Goal: Use online tool/utility: Use online tool/utility

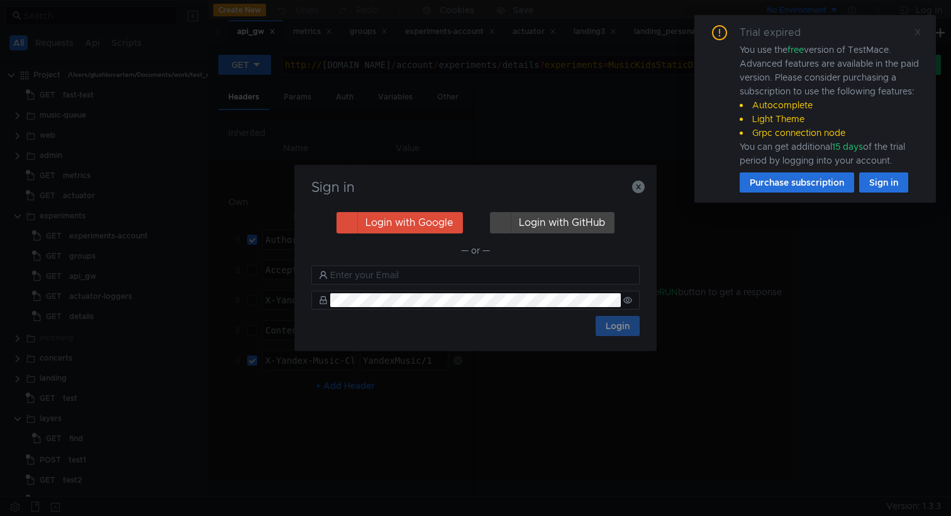
click at [922, 30] on div "Trial expired You use the free version of TestMace. Advanced features are avail…" at bounding box center [814, 108] width 241 height 187
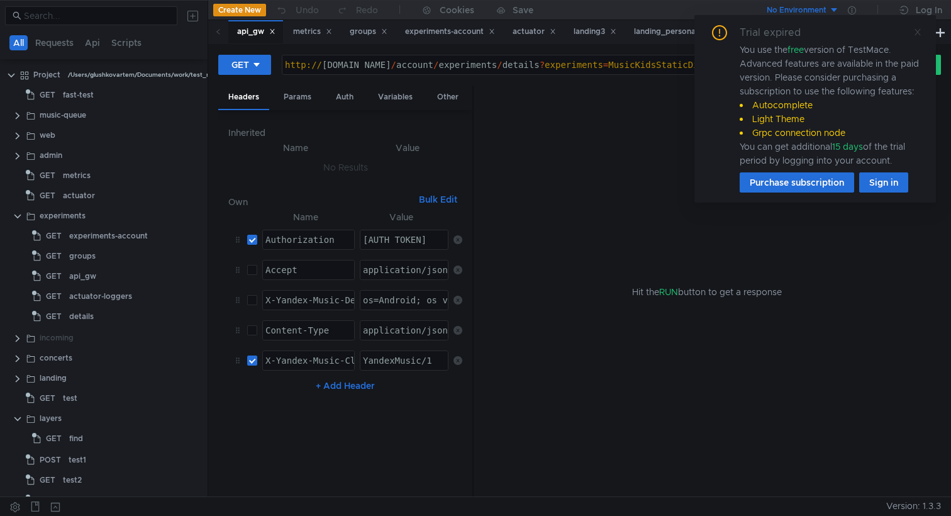
click at [917, 35] on icon at bounding box center [917, 32] width 9 height 9
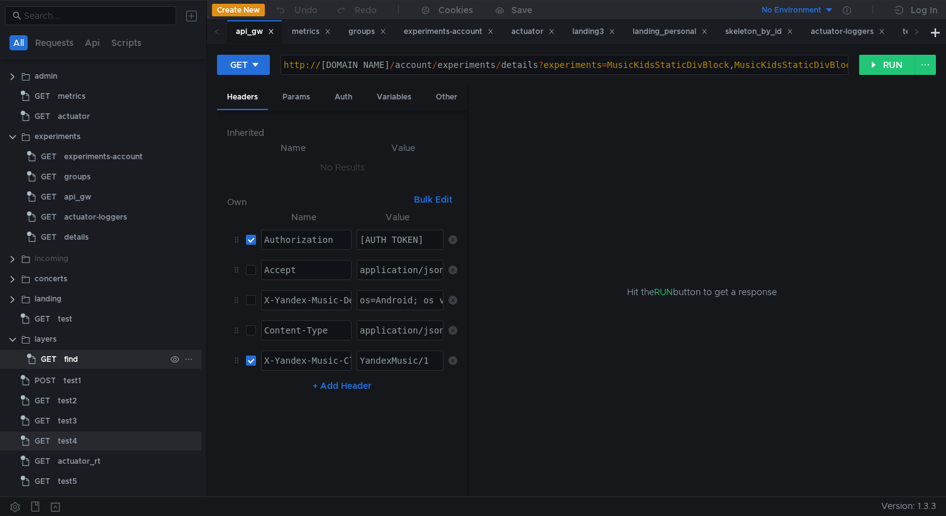
click at [79, 354] on div "find" at bounding box center [114, 359] width 101 height 19
click at [84, 330] on div "layers" at bounding box center [100, 339] width 131 height 19
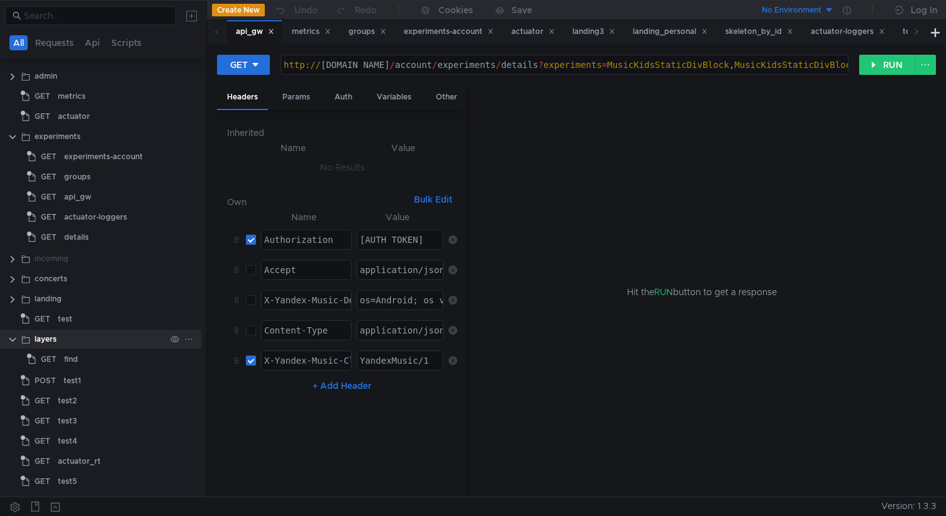
click at [184, 335] on icon at bounding box center [188, 339] width 9 height 9
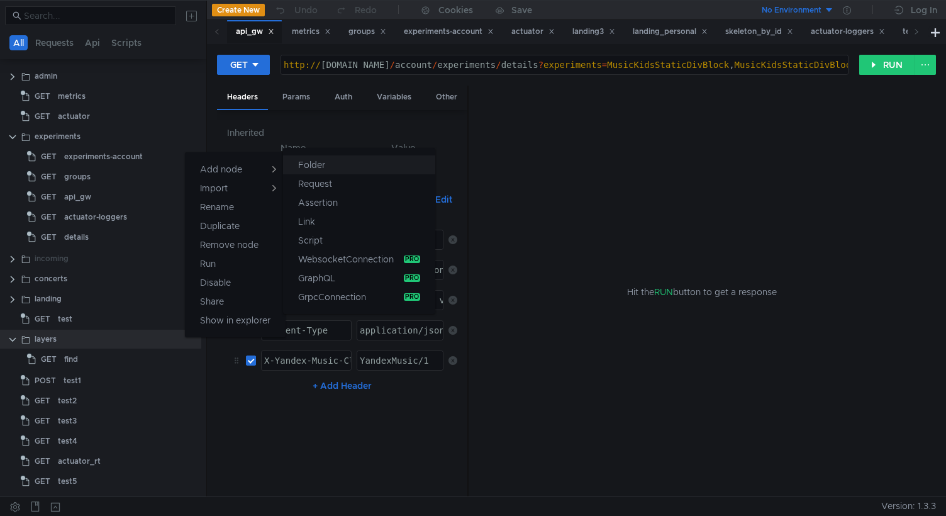
click at [303, 166] on app-tour-anchor "Folder" at bounding box center [311, 164] width 27 height 15
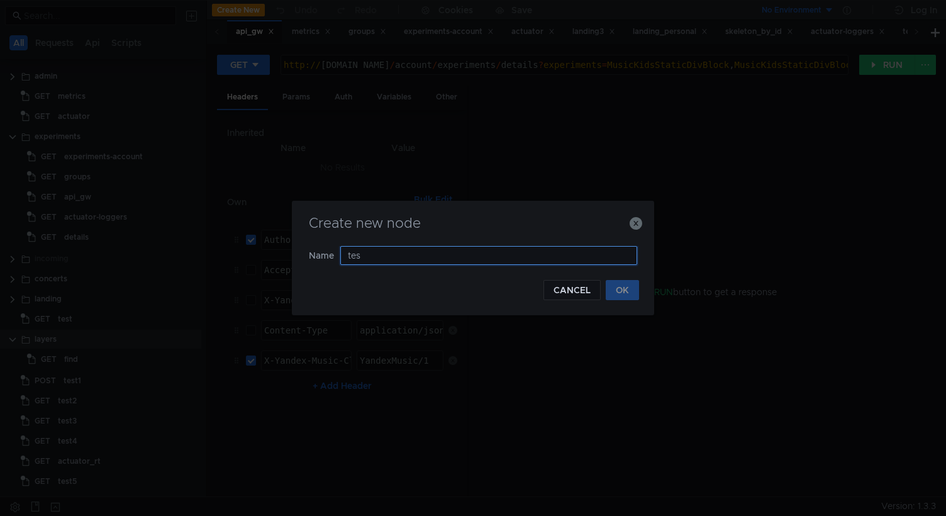
type input "test"
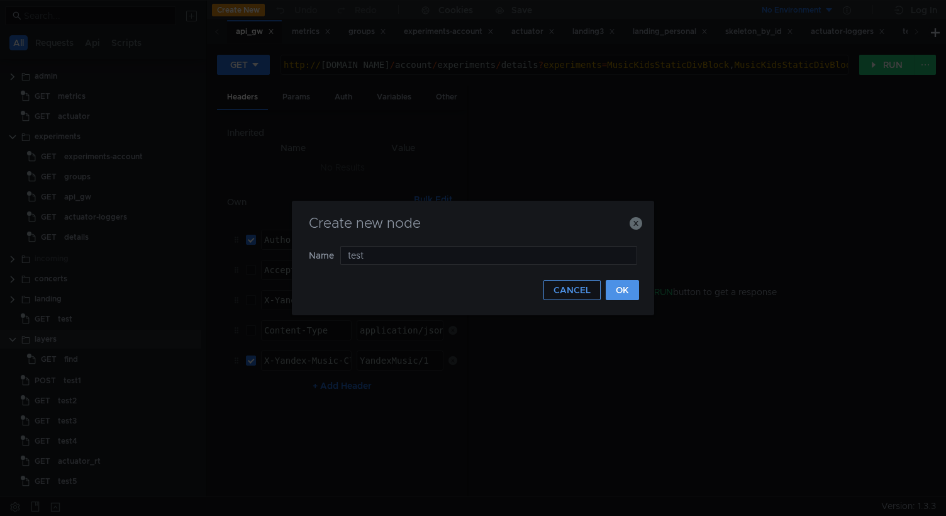
click at [623, 282] on button "OK" at bounding box center [622, 290] width 33 height 20
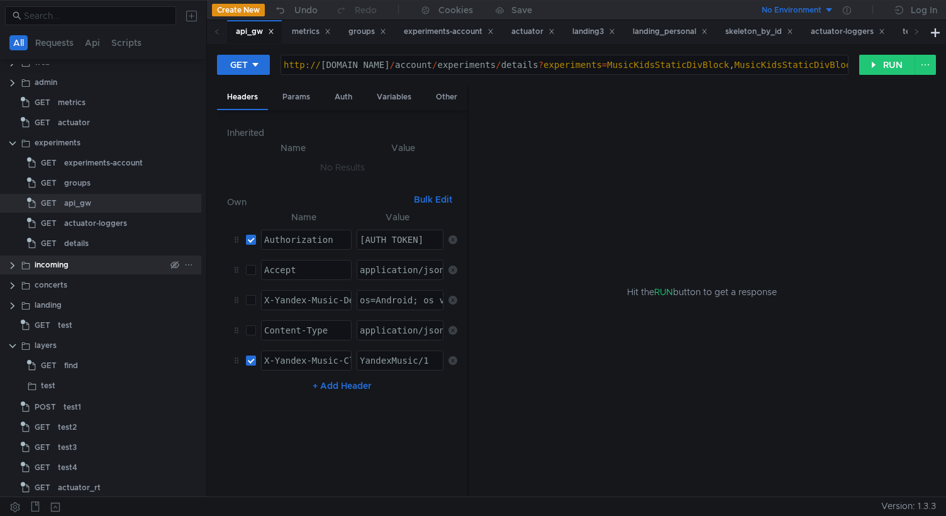
scroll to position [101, 5]
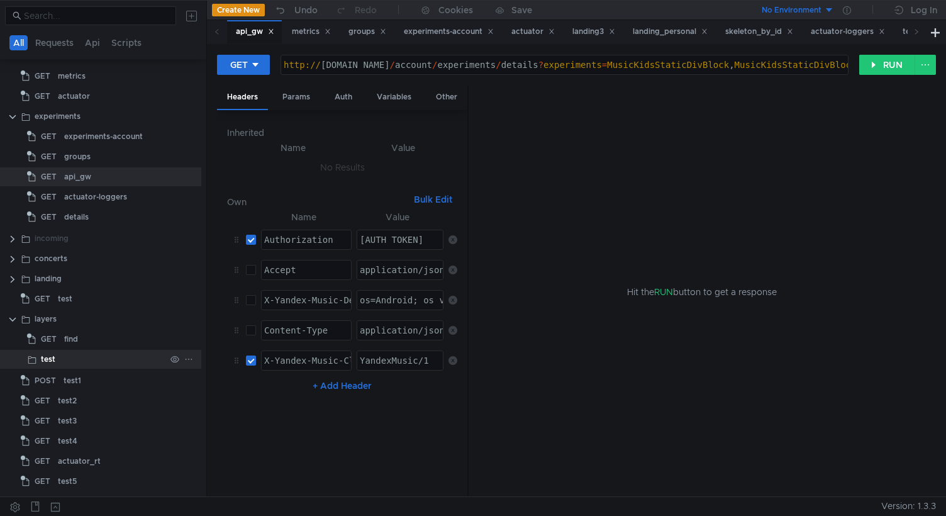
click at [101, 351] on div "test" at bounding box center [103, 359] width 125 height 19
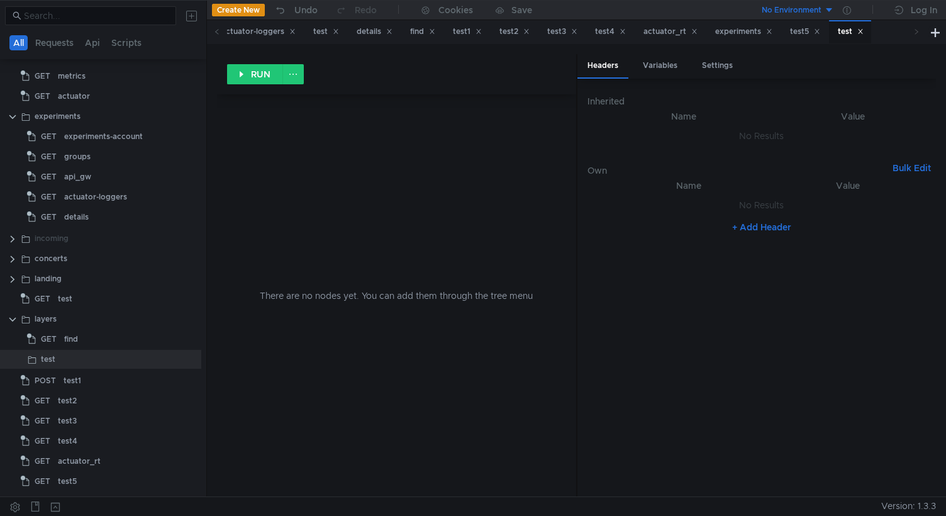
click at [380, 58] on div "RUN" at bounding box center [396, 74] width 358 height 40
click at [249, 75] on button "RUN" at bounding box center [255, 74] width 56 height 20
click at [72, 353] on div "test" at bounding box center [103, 359] width 125 height 19
click at [184, 357] on icon at bounding box center [188, 359] width 9 height 9
click at [257, 261] on app-tour-anchor "Remove node" at bounding box center [229, 264] width 58 height 15
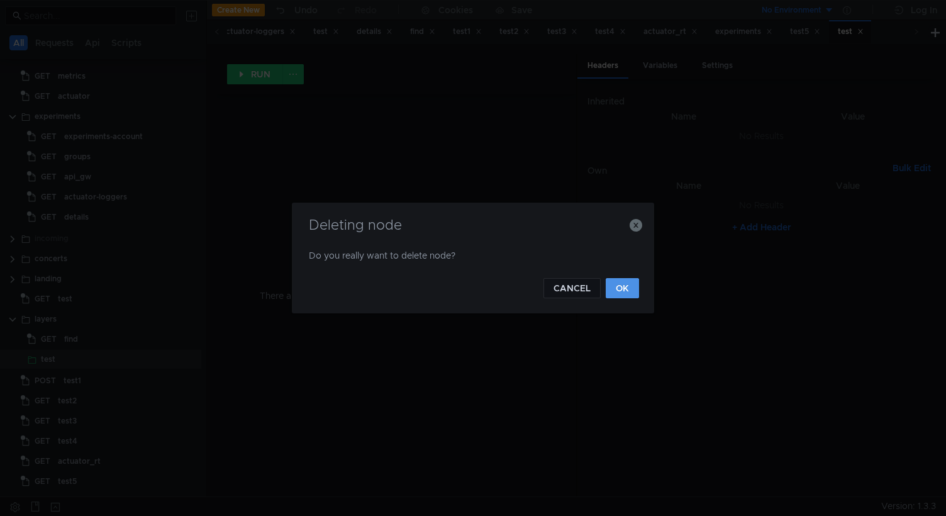
click at [629, 287] on button "OK" at bounding box center [622, 288] width 33 height 20
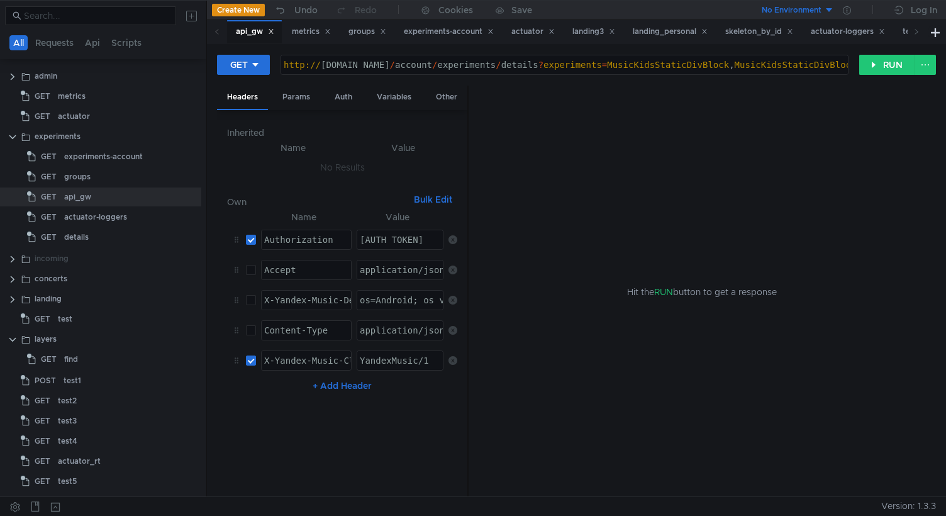
scroll to position [81, 5]
click at [67, 338] on div "layers" at bounding box center [100, 339] width 131 height 19
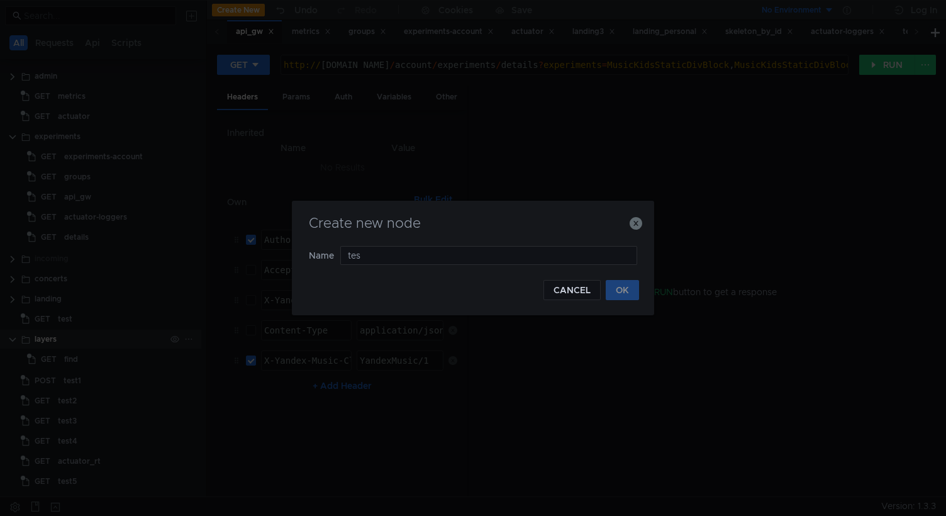
type input "test"
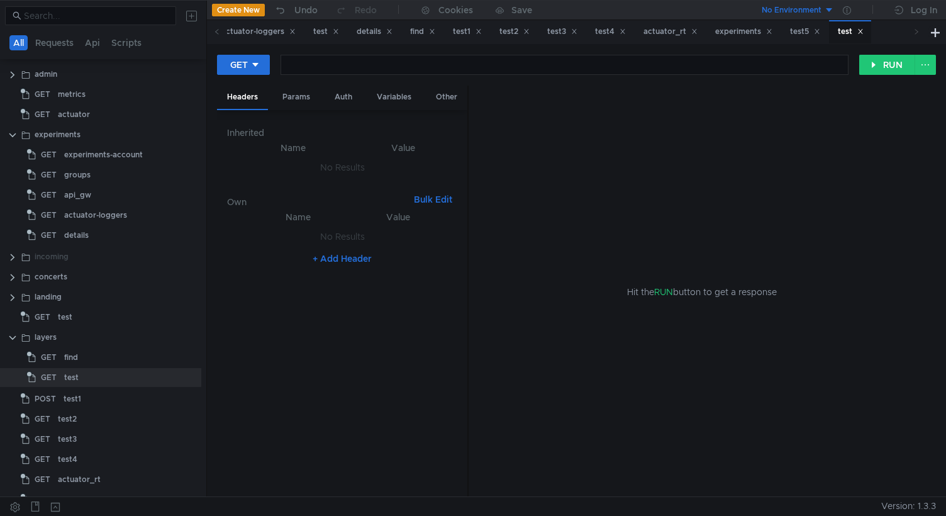
scroll to position [0, 5]
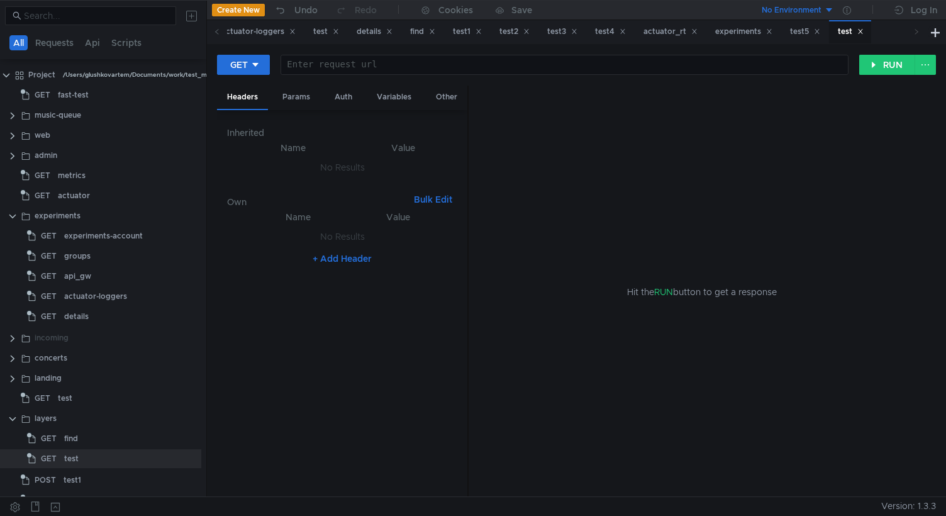
click at [335, 64] on div at bounding box center [564, 75] width 567 height 30
paste textarea "https://layer.nirvana.yandex-team.ru/api/public/layer/fromDockerImage"
click at [884, 63] on button "RUN" at bounding box center [887, 65] width 56 height 20
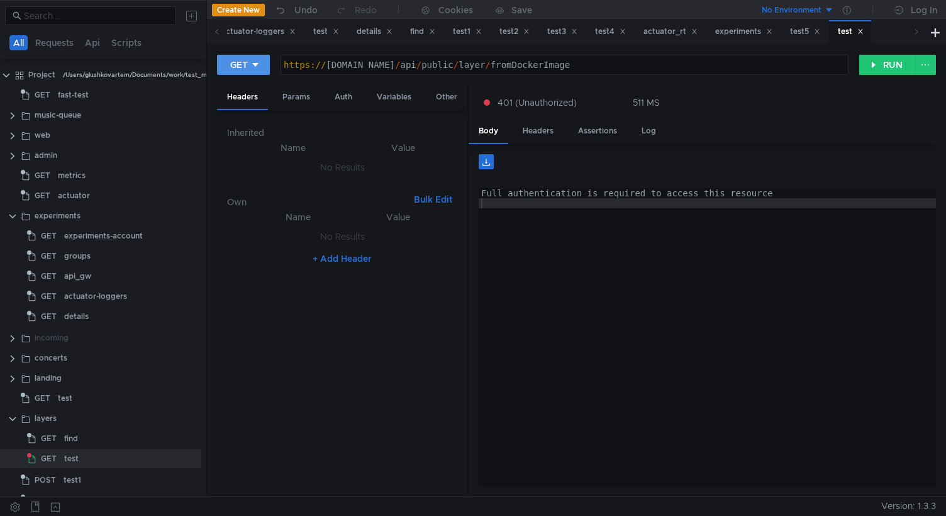
click at [259, 63] on icon at bounding box center [255, 64] width 9 height 9
click at [252, 108] on li "POST" at bounding box center [244, 111] width 55 height 20
click at [878, 67] on button "RUN" at bounding box center [887, 65] width 56 height 20
click at [662, 65] on div "https:// layer.nirvana.yandex-team.ru / api / public / layer / fromDockerImage" at bounding box center [567, 75] width 560 height 30
click at [879, 63] on button "RUN" at bounding box center [887, 65] width 56 height 20
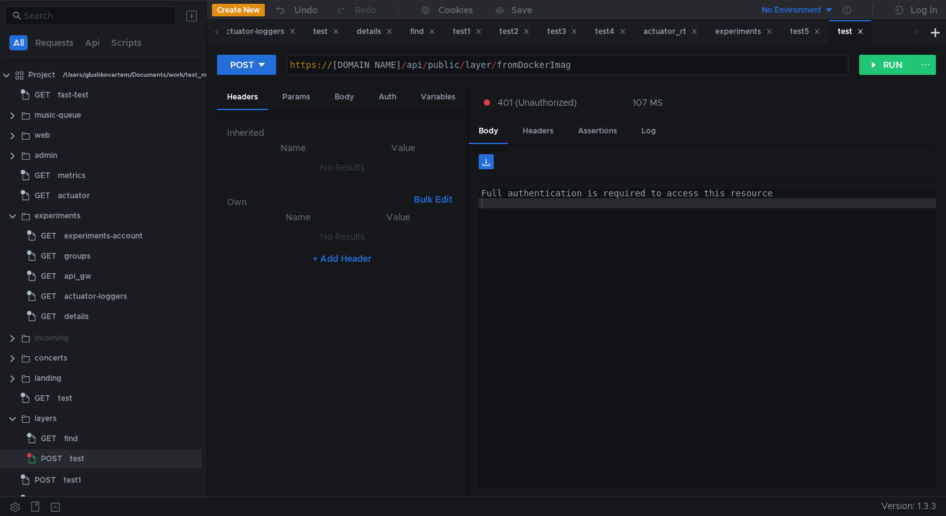
click at [694, 66] on div "https:// layer.nirvana.yandex-team.ru / api / public / layer / fromDockerImag" at bounding box center [567, 75] width 560 height 30
type textarea "https://layer.nirvana.yandex-team.ru/api/public/layer/fromDockerImage"
click at [882, 57] on button "RUN" at bounding box center [887, 65] width 56 height 20
click at [69, 431] on div "find" at bounding box center [71, 438] width 14 height 19
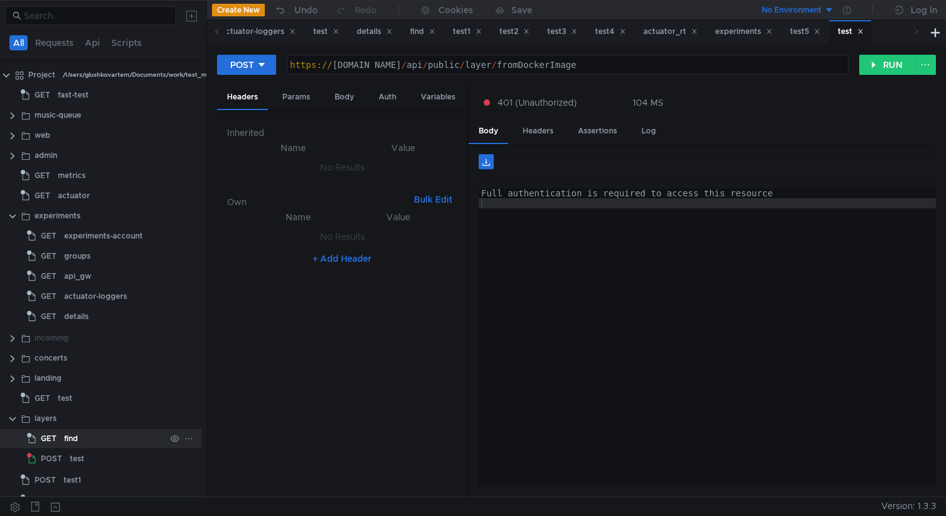
click at [69, 431] on div "find" at bounding box center [71, 438] width 14 height 19
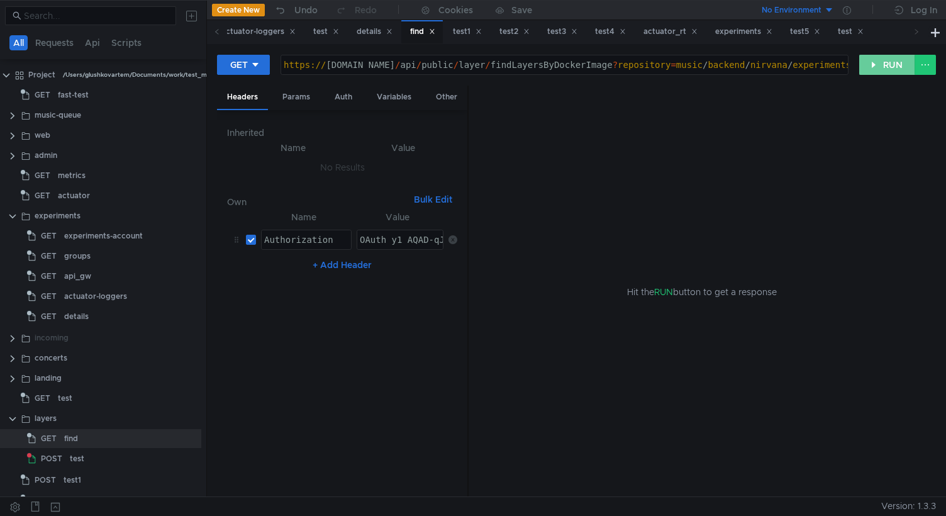
click at [881, 63] on button "RUN" at bounding box center [887, 65] width 56 height 20
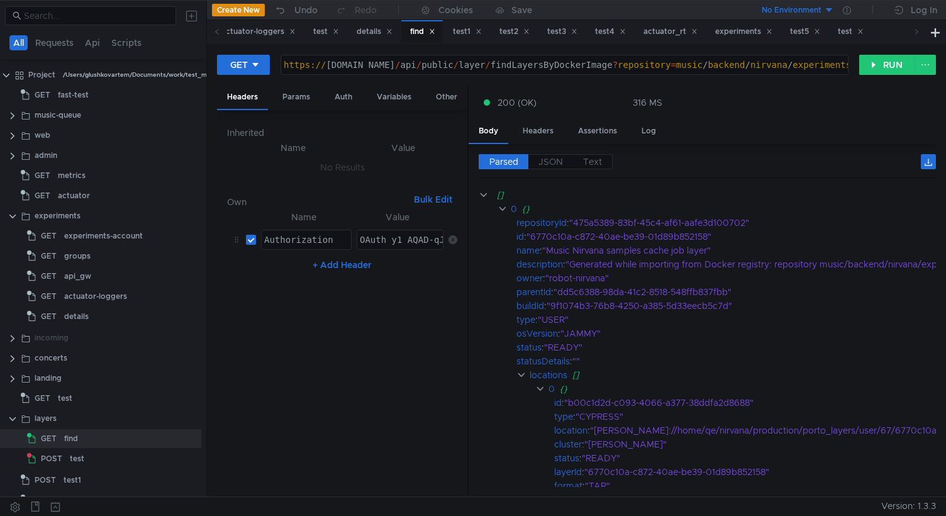
click at [442, 201] on button "Bulk Edit" at bounding box center [433, 199] width 48 height 15
type textarea "Authorization:OAuth y1_AQAD-qJSJ1-pAAACjwAAAAAAM2zwbiJj_nGMRzS4MG1fSnn92K7bBAs"
click at [416, 239] on div "Authorization:OAuth y1_AQAD-qJSJ1-pAAACjwAAAAAAM2zwbiJj_nGMRzS4MG1fSnn92K7bBAs" at bounding box center [248, 355] width 417 height 292
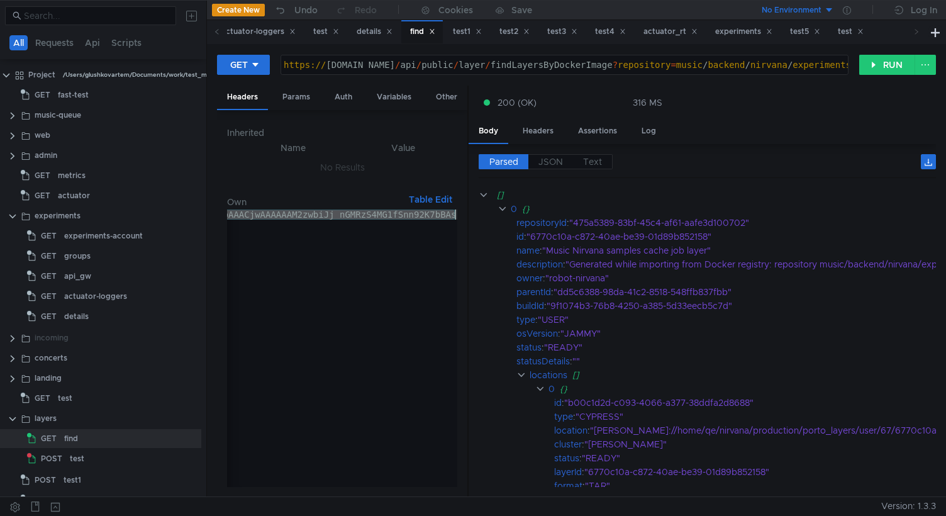
click at [425, 238] on div "Authorization:OAuth y1_AQAD-qJSJ1-pAAACjwAAAAAAM2zwbiJj_nGMRzS4MG1fSnn92K7bBAs" at bounding box center [248, 355] width 417 height 292
click at [99, 457] on div "test" at bounding box center [118, 458] width 96 height 19
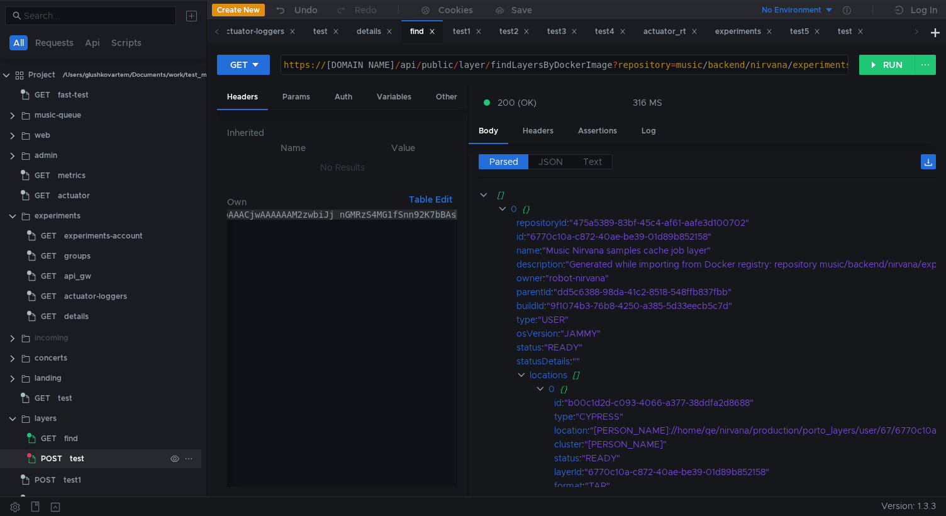
click at [99, 457] on div "test" at bounding box center [118, 458] width 96 height 19
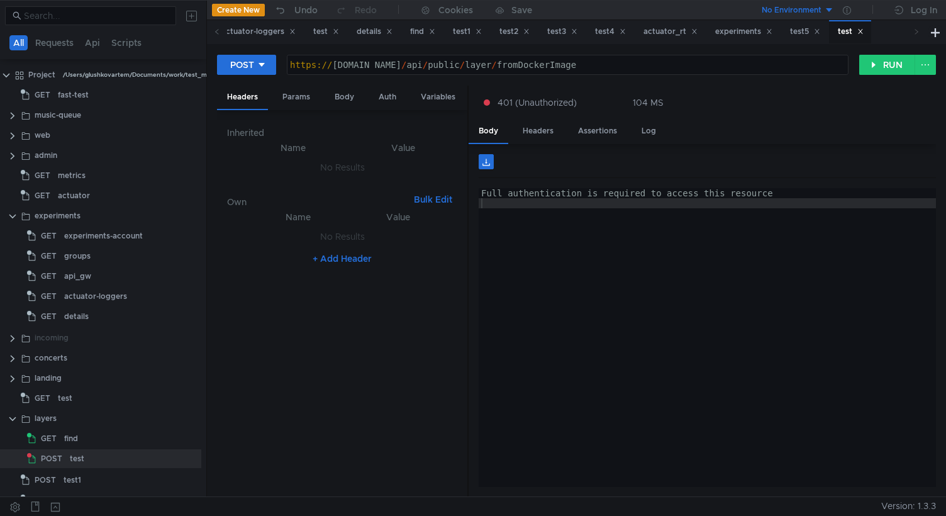
click at [430, 204] on button "Bulk Edit" at bounding box center [433, 199] width 48 height 15
click at [349, 230] on div at bounding box center [342, 357] width 230 height 297
paste textarea "Authorization:OAuth y1_AQAD-qJSJ1-pAAACjwAAAAAAM2zwbiJj_nGMRzS4MG1fSnn92K7bBAs"
type textarea "Authorization:OAuth y1_AQAD-qJSJ1-pAAACjwAAAAAAM2zwbiJj_nGMRzS4MG1fSnn92K7bBAs"
click at [424, 199] on button "Table Edit" at bounding box center [430, 199] width 53 height 15
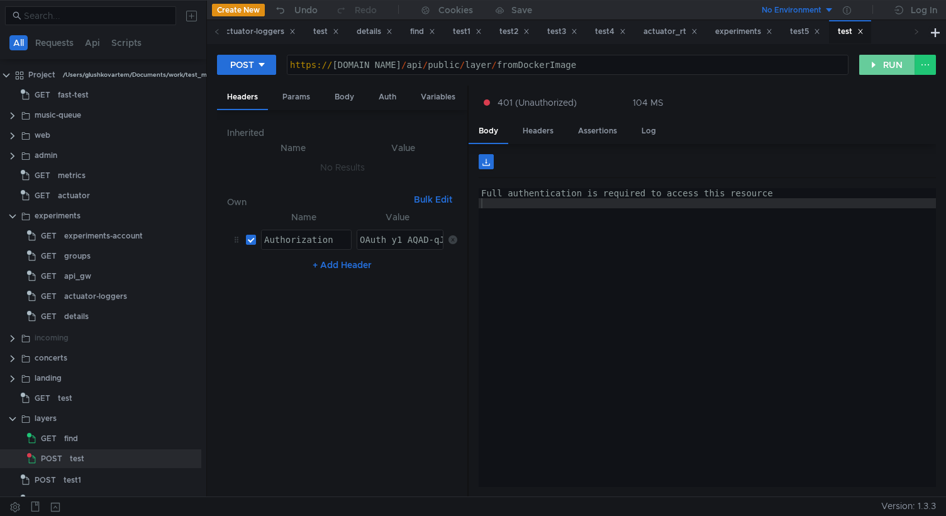
click at [879, 65] on button "RUN" at bounding box center [887, 65] width 56 height 20
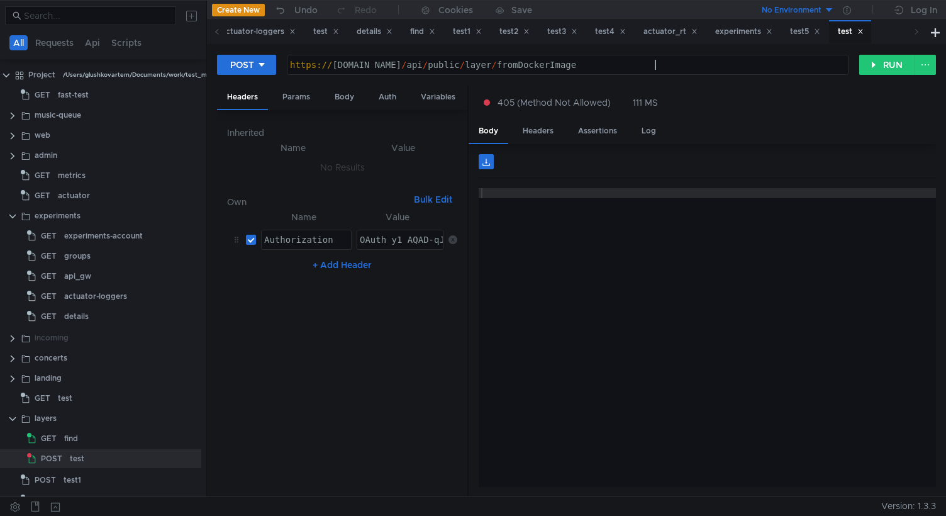
click at [699, 62] on div "https:// layer.nirvana.yandex-team.ru / api / public / layer / fromDockerImage" at bounding box center [567, 75] width 560 height 30
click at [878, 67] on button "RUN" at bounding box center [887, 65] width 56 height 20
click at [706, 69] on div "https:// layer.nirvana.yandex-team.ru / api / public / layer / fromDockerImag" at bounding box center [567, 75] width 560 height 30
click at [868, 65] on button "RUN" at bounding box center [887, 65] width 56 height 20
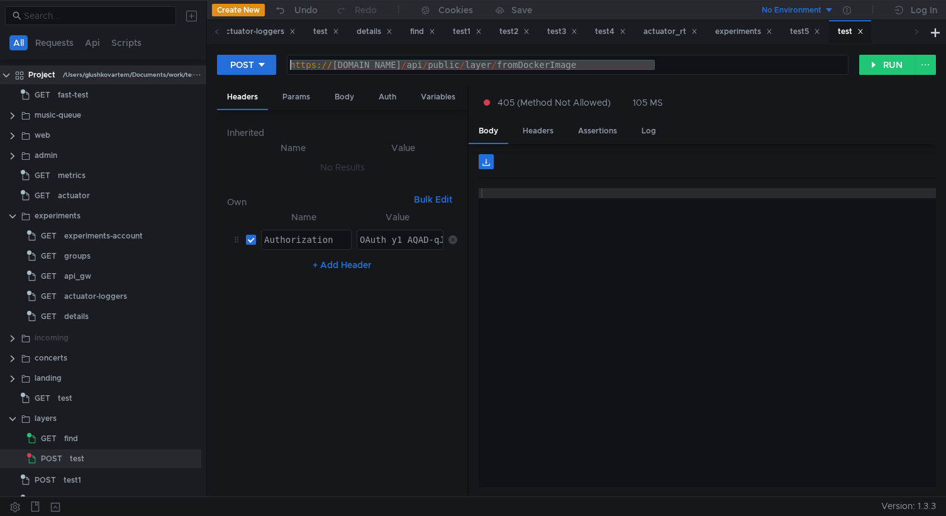
drag, startPoint x: 672, startPoint y: 64, endPoint x: 87, endPoint y: 73, distance: 584.9
click at [87, 73] on as-split "All Requests Api Scripts Project /Users/glushkovartem/Documents/work/test_mace/…" at bounding box center [473, 248] width 946 height 496
paste textarea
type textarea "https://layer.nirvana.yandex-team.ru/api/public/layer/"
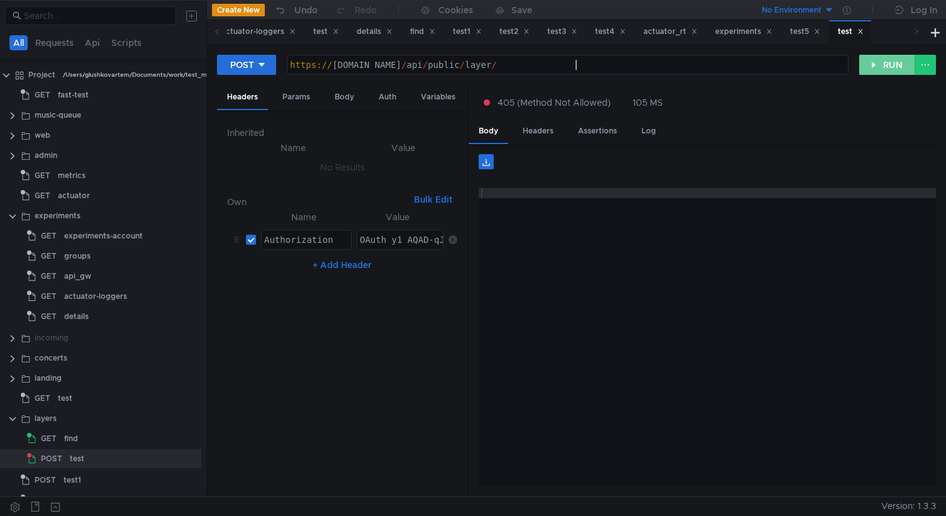
click at [873, 69] on button "RUN" at bounding box center [887, 65] width 56 height 20
click at [257, 69] on button "POST" at bounding box center [246, 65] width 59 height 20
click at [245, 87] on li "GET" at bounding box center [246, 91] width 59 height 20
click at [882, 70] on button "RUN" at bounding box center [887, 65] width 56 height 20
click at [603, 67] on div "https:// layer.nirvana.yandex-team.ru / api / public / layer /" at bounding box center [564, 75] width 567 height 30
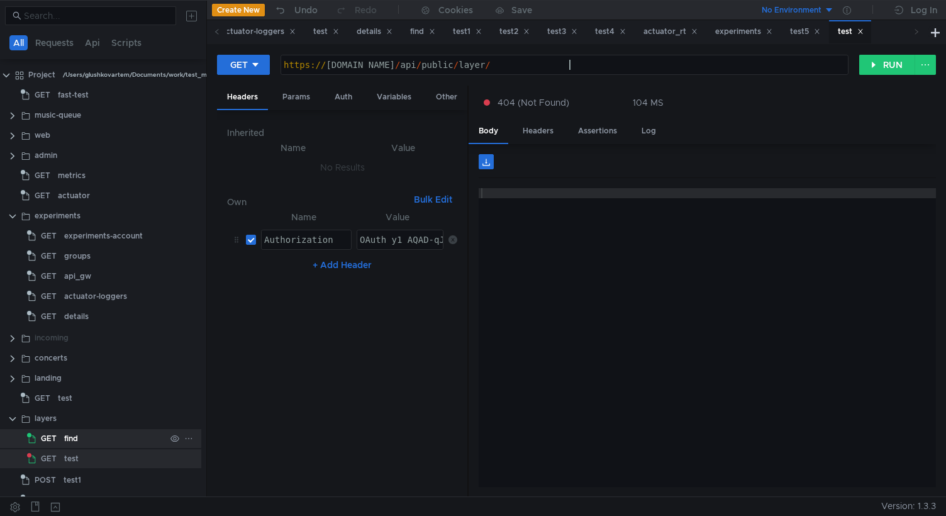
click at [96, 436] on div "find" at bounding box center [114, 438] width 101 height 19
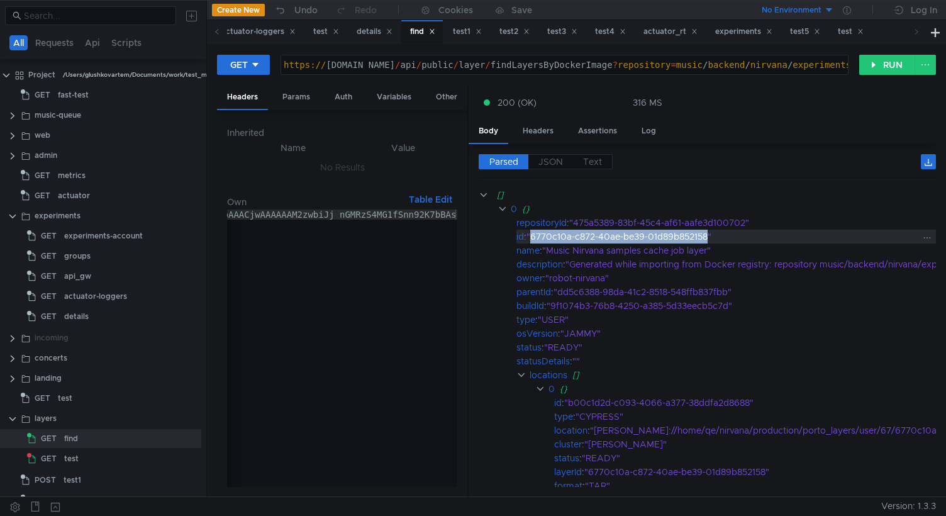
drag, startPoint x: 533, startPoint y: 234, endPoint x: 712, endPoint y: 240, distance: 178.7
click at [712, 239] on div ""6770c10a-c872-40ae-be39-01d89b852158"" at bounding box center [915, 237] width 779 height 14
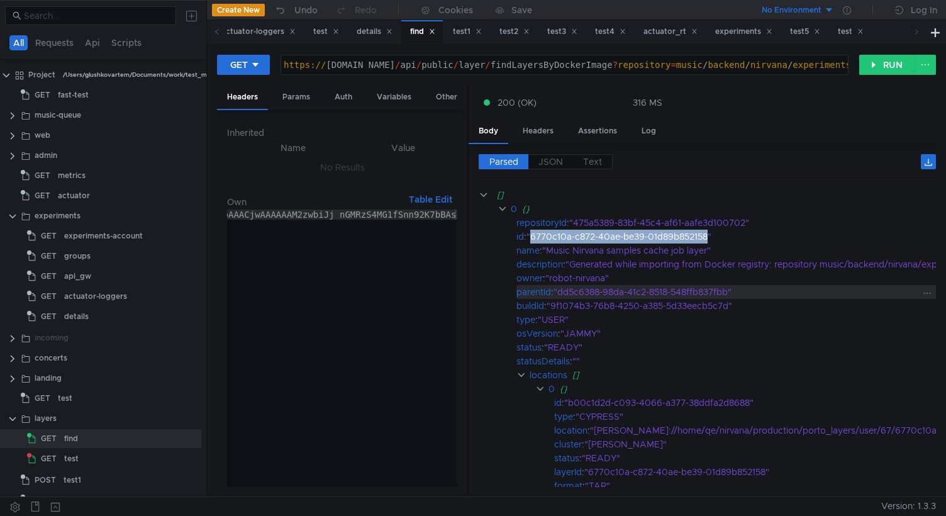
copy div "6770c10a-c872-40ae-be39-01d89b852158"
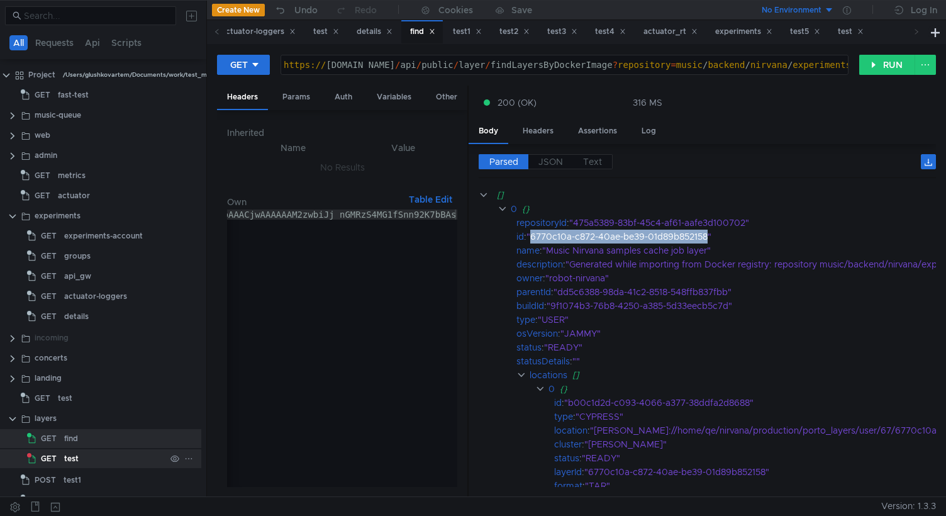
click at [106, 463] on div "test" at bounding box center [114, 458] width 101 height 19
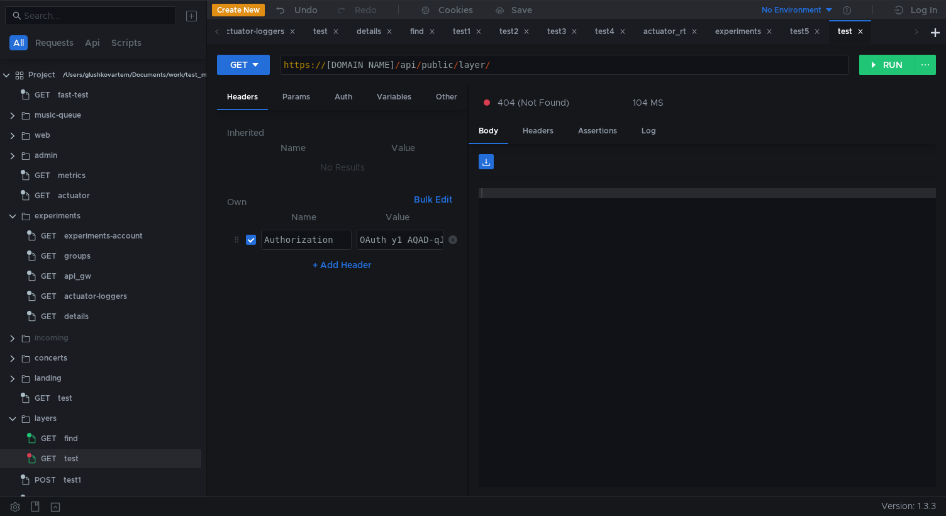
click at [629, 62] on div "https:// layer.nirvana.yandex-team.ru / api / public / layer /" at bounding box center [564, 75] width 567 height 30
paste textarea "6770c10a-c872-40ae-be39-01d89b852158"
type textarea "[URL][DOMAIN_NAME]"
click at [890, 67] on button "RUN" at bounding box center [887, 65] width 56 height 20
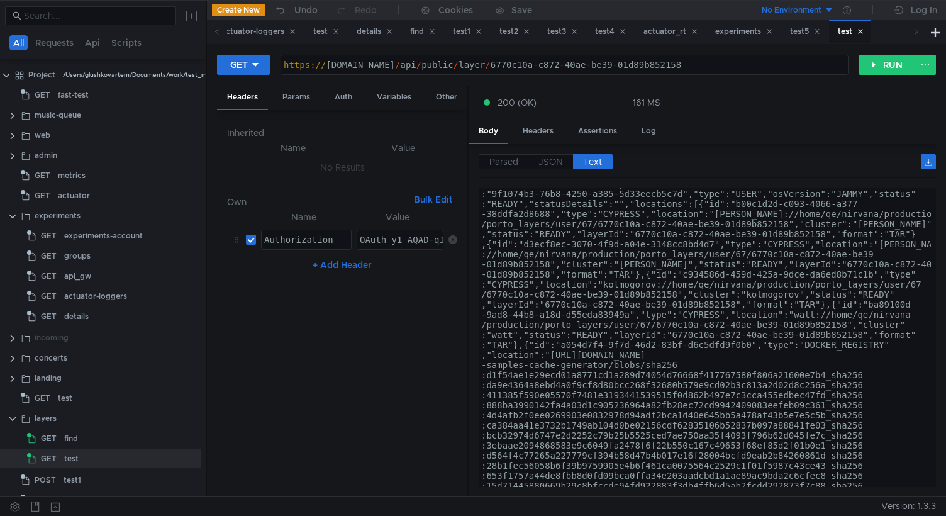
scroll to position [0, 0]
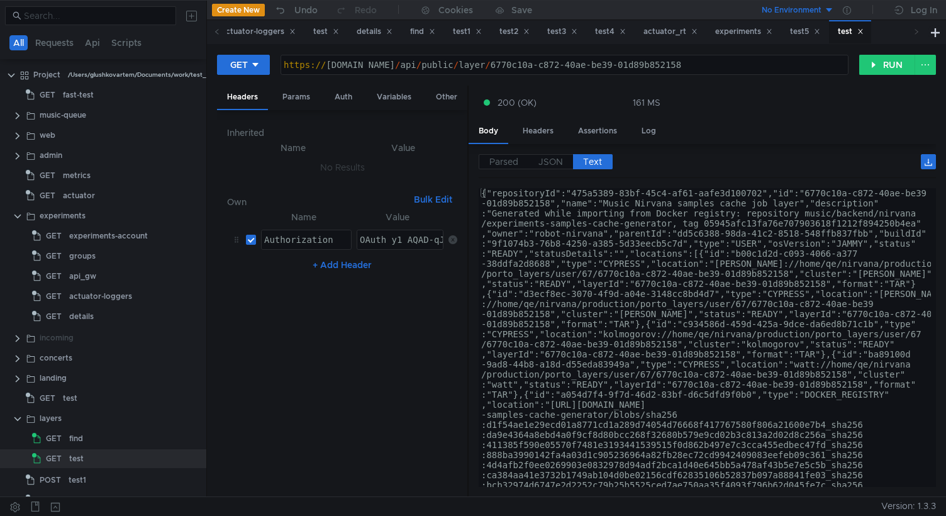
scroll to position [0, 5]
